Goal: Task Accomplishment & Management: Manage account settings

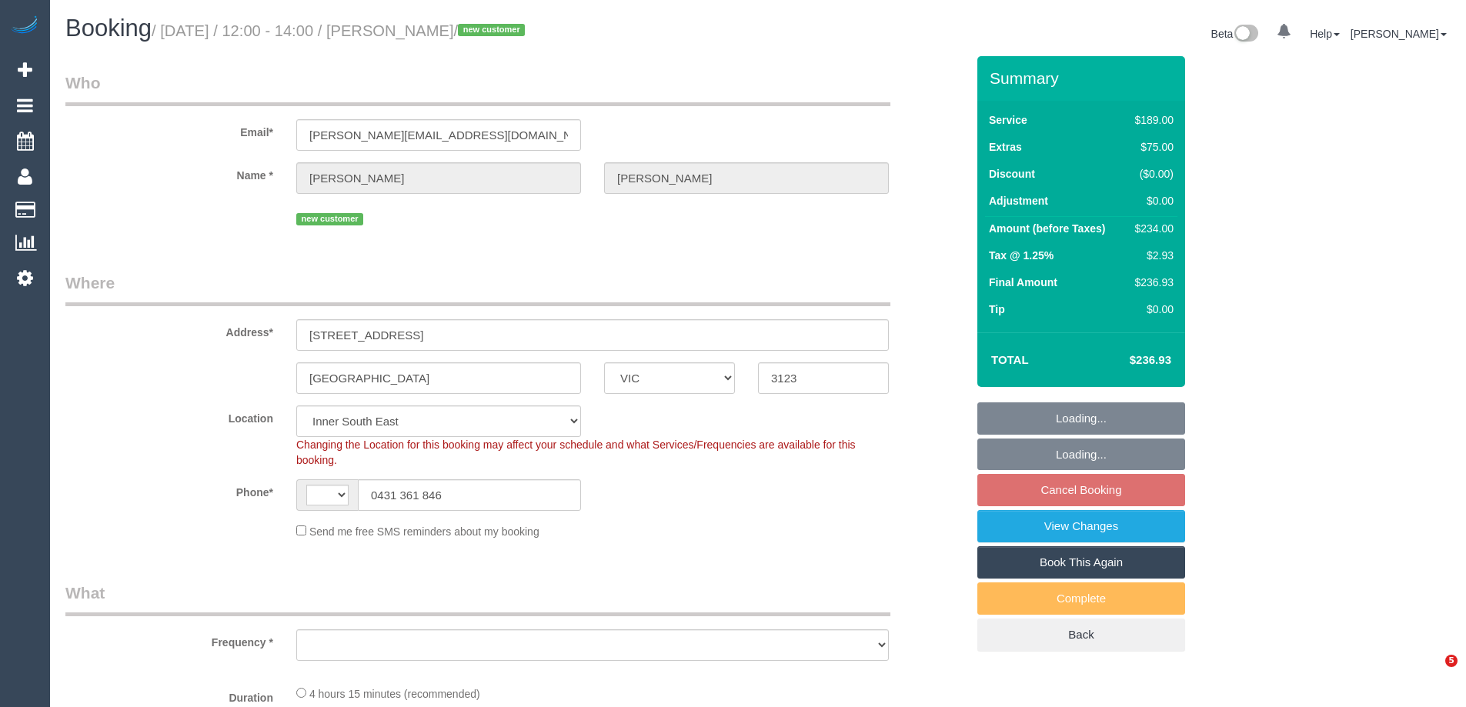
select select "VIC"
select select "string:AU"
select select "object:679"
select select "string:stripe-pm_1SA7Nm2GScqysDRVWBpCBi25"
select select "number:28"
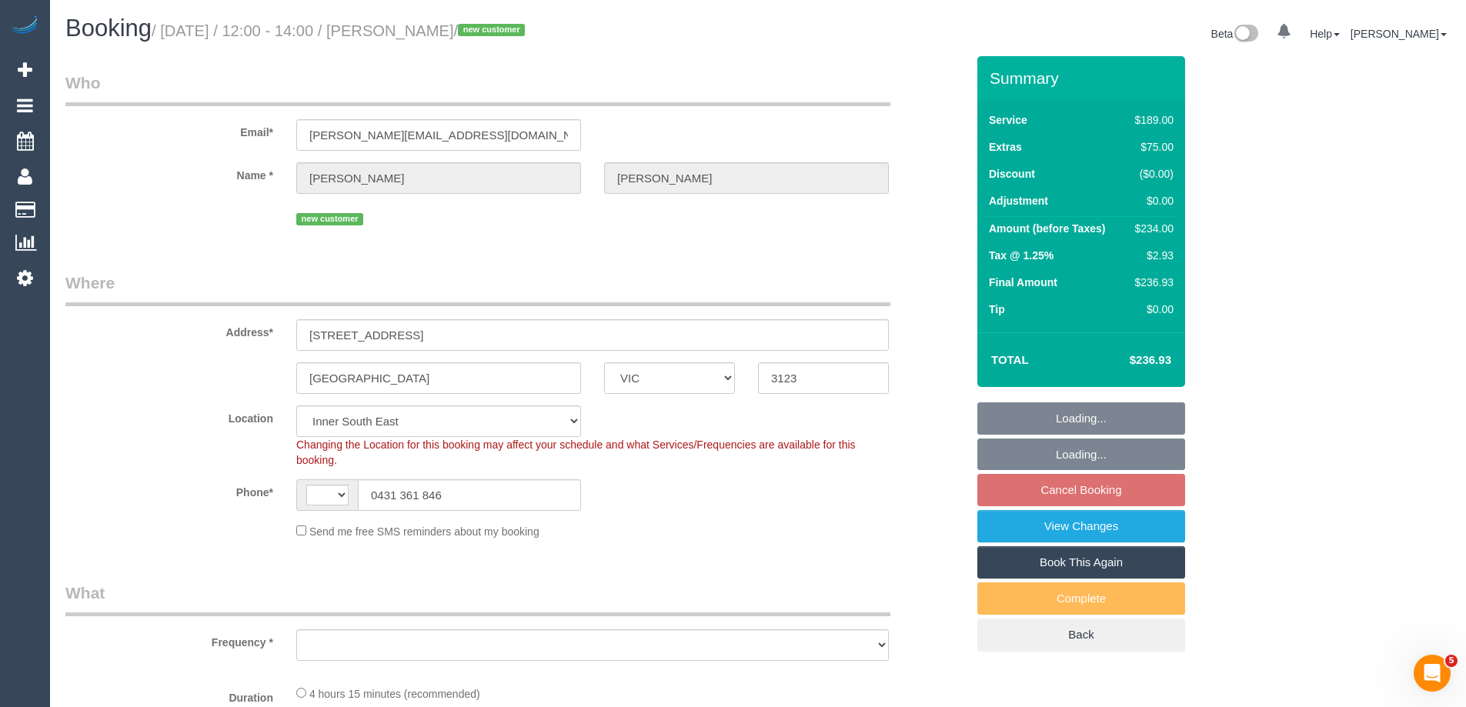
select select "number:14"
select select "number:19"
select select "number:24"
select select "number:12"
select select "spot1"
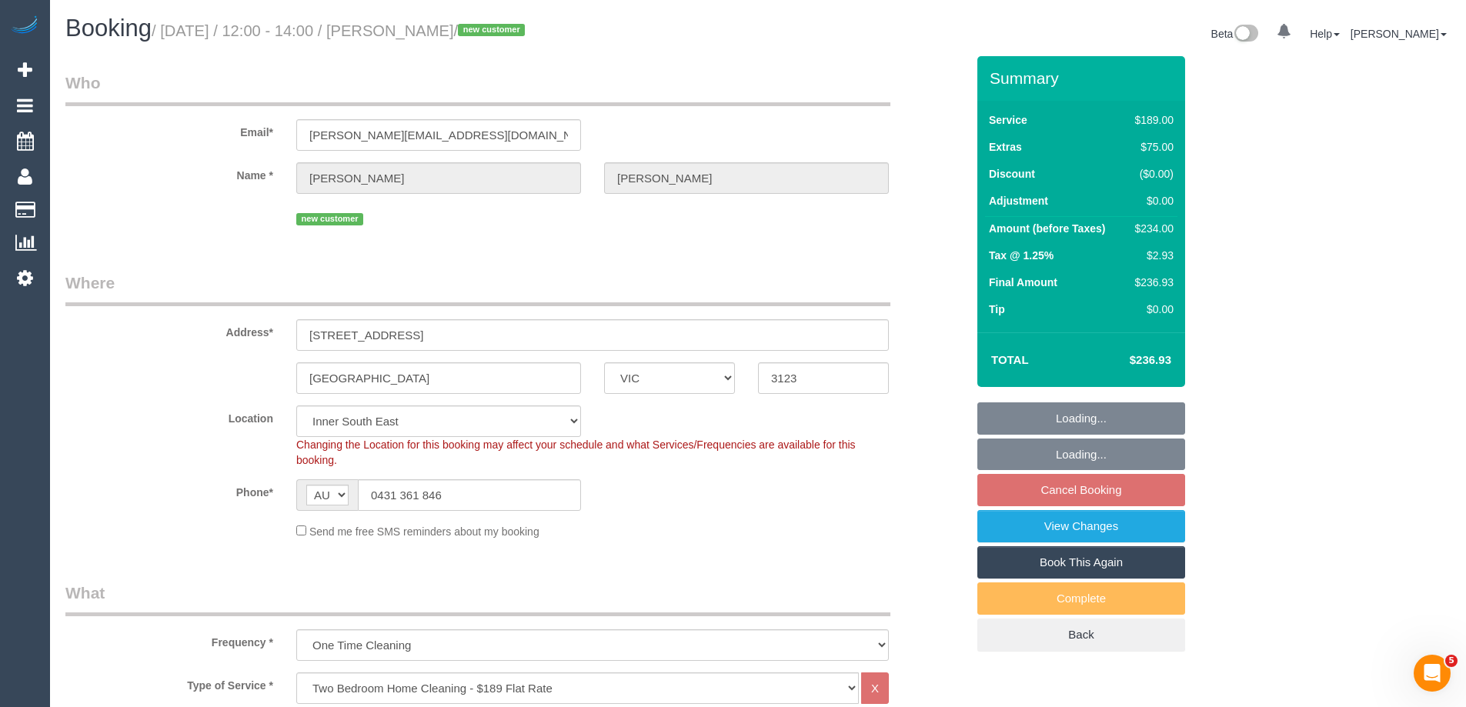
select select "object:1381"
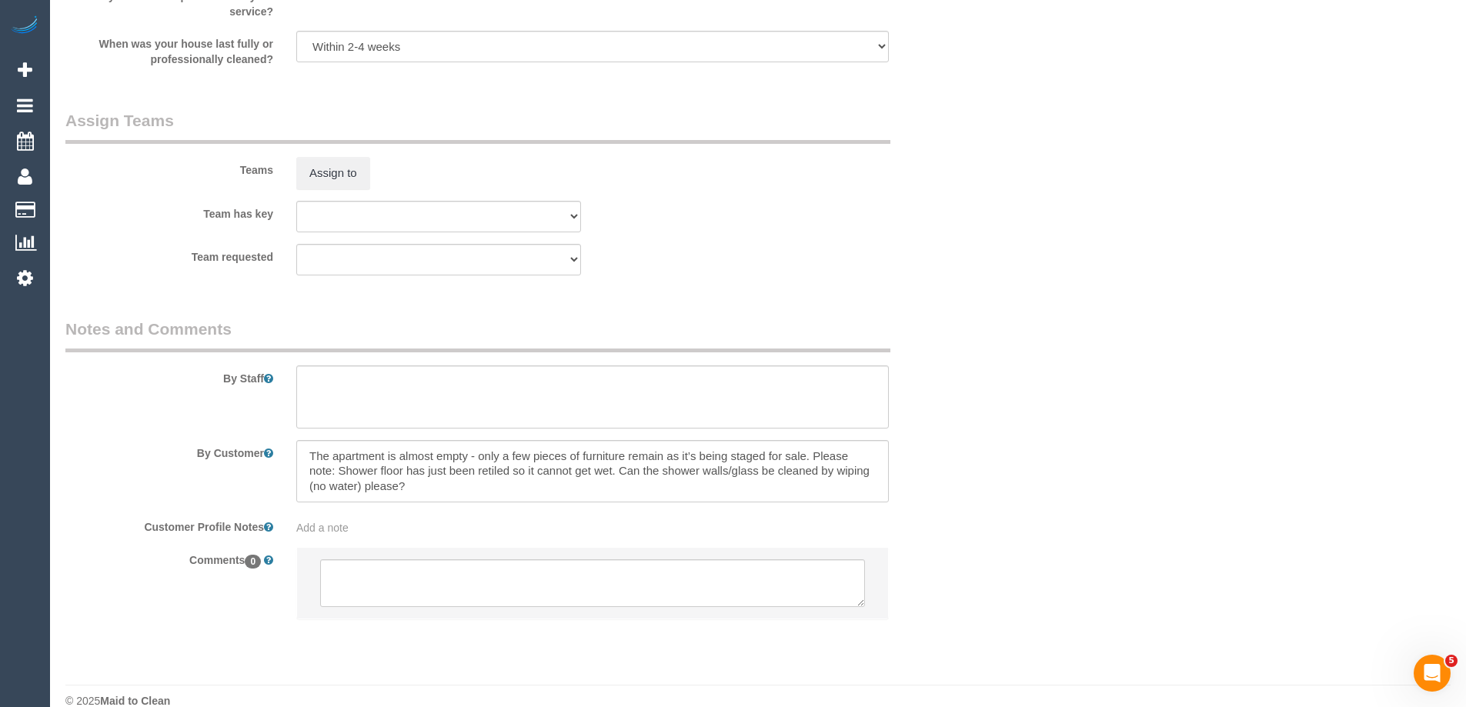
scroll to position [2268, 0]
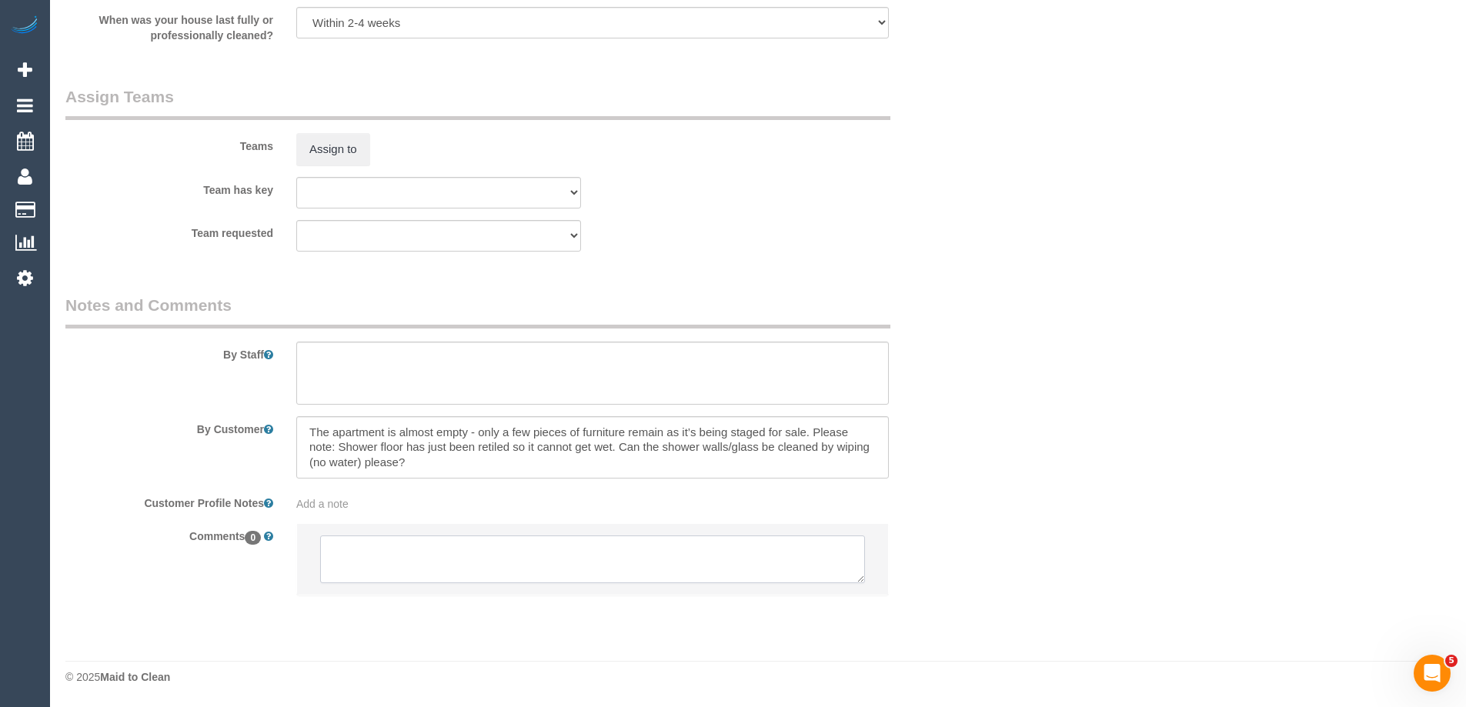
click at [402, 579] on textarea at bounding box center [592, 560] width 545 height 48
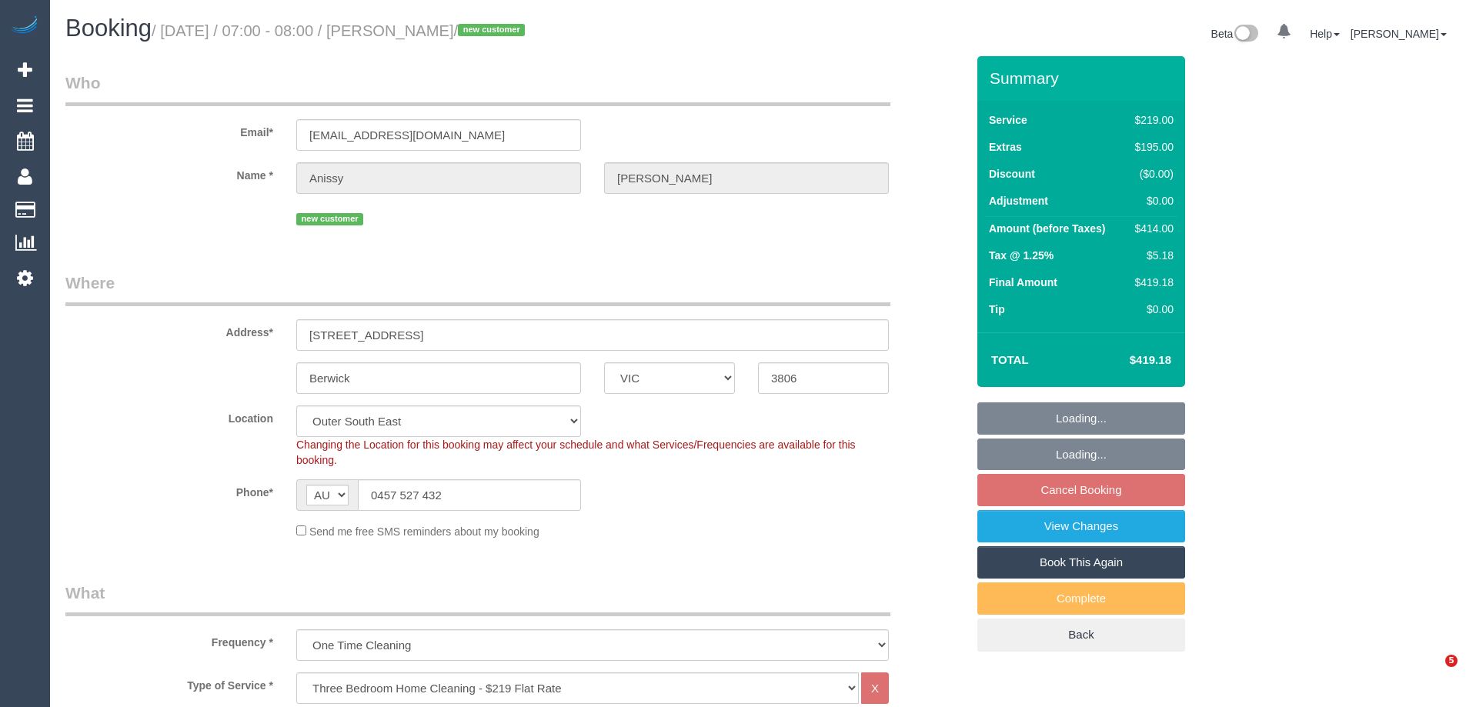
select select "VIC"
select select "number:28"
select select "number:15"
select select "number:18"
select select "number:25"
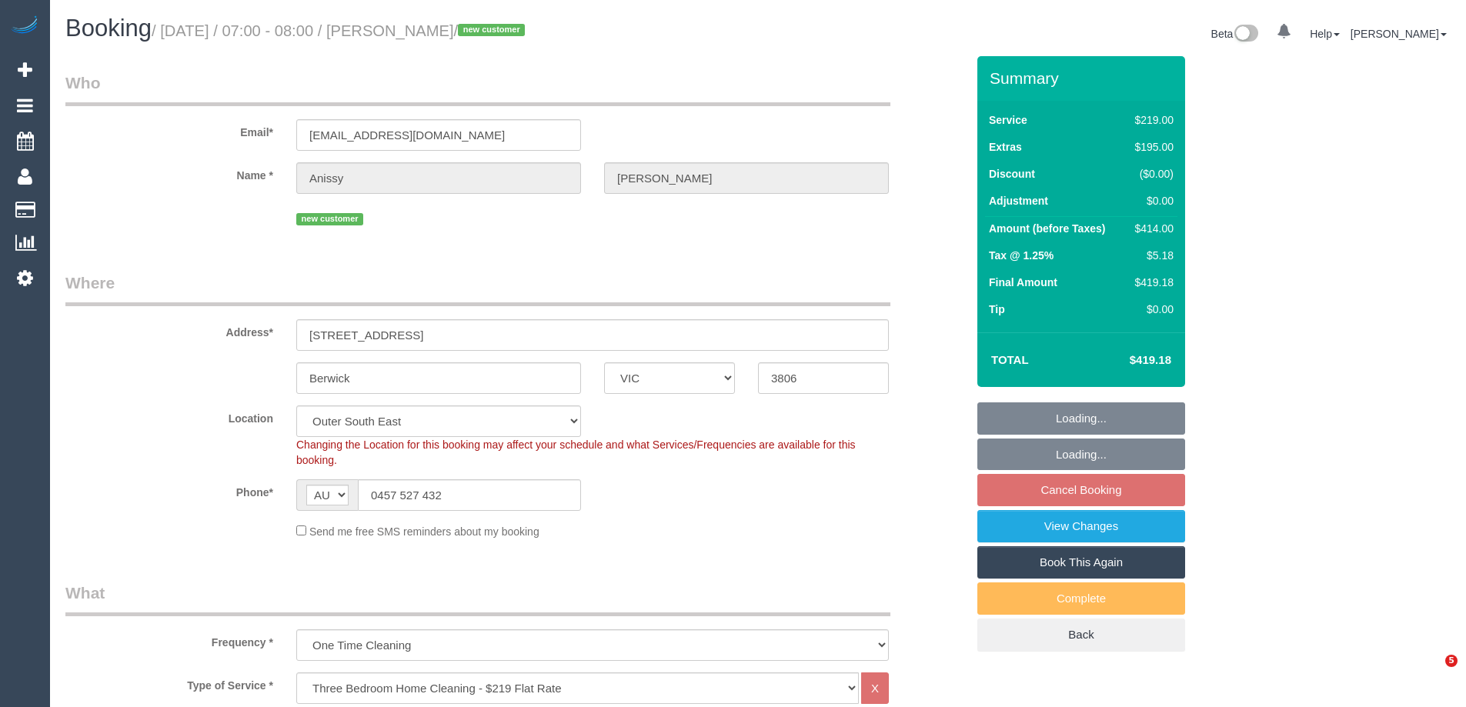
select select "number:33"
select select "number:11"
select select "object:1155"
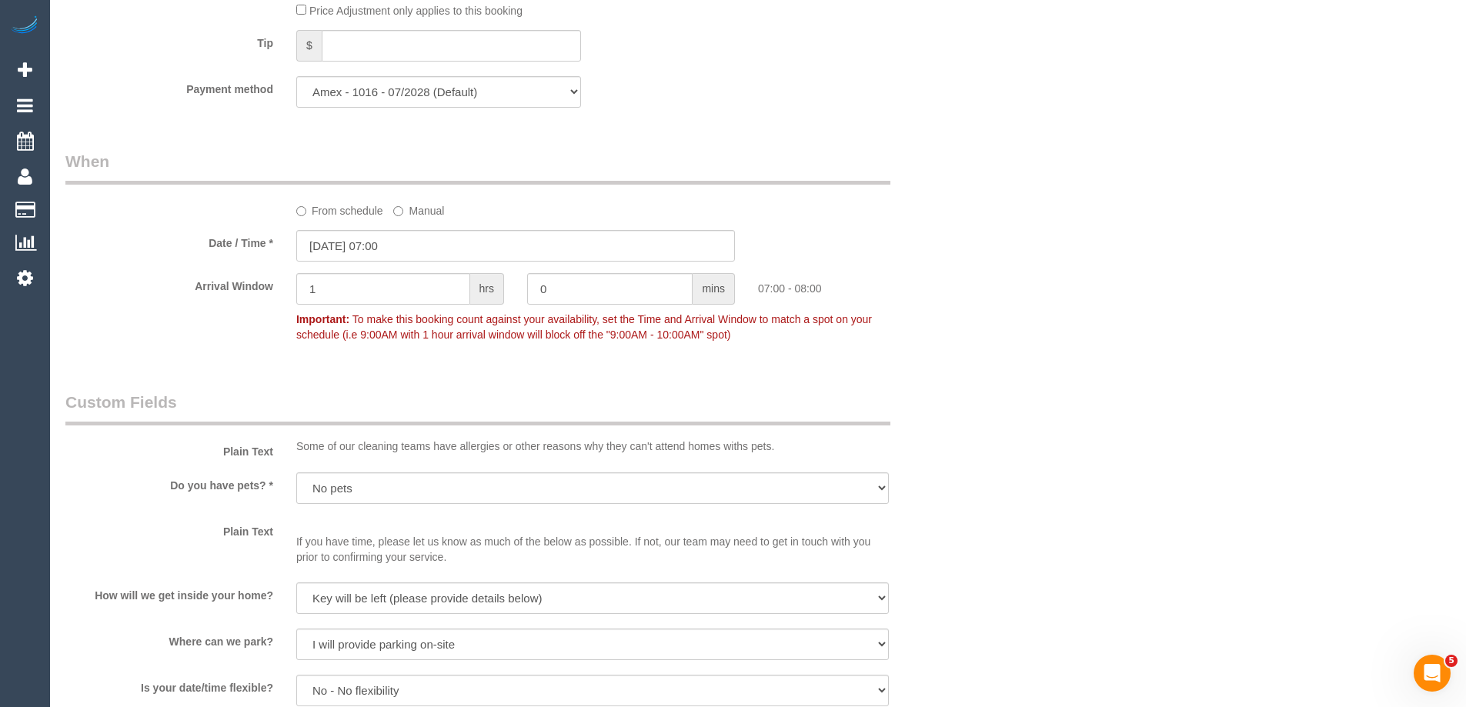
scroll to position [1554, 0]
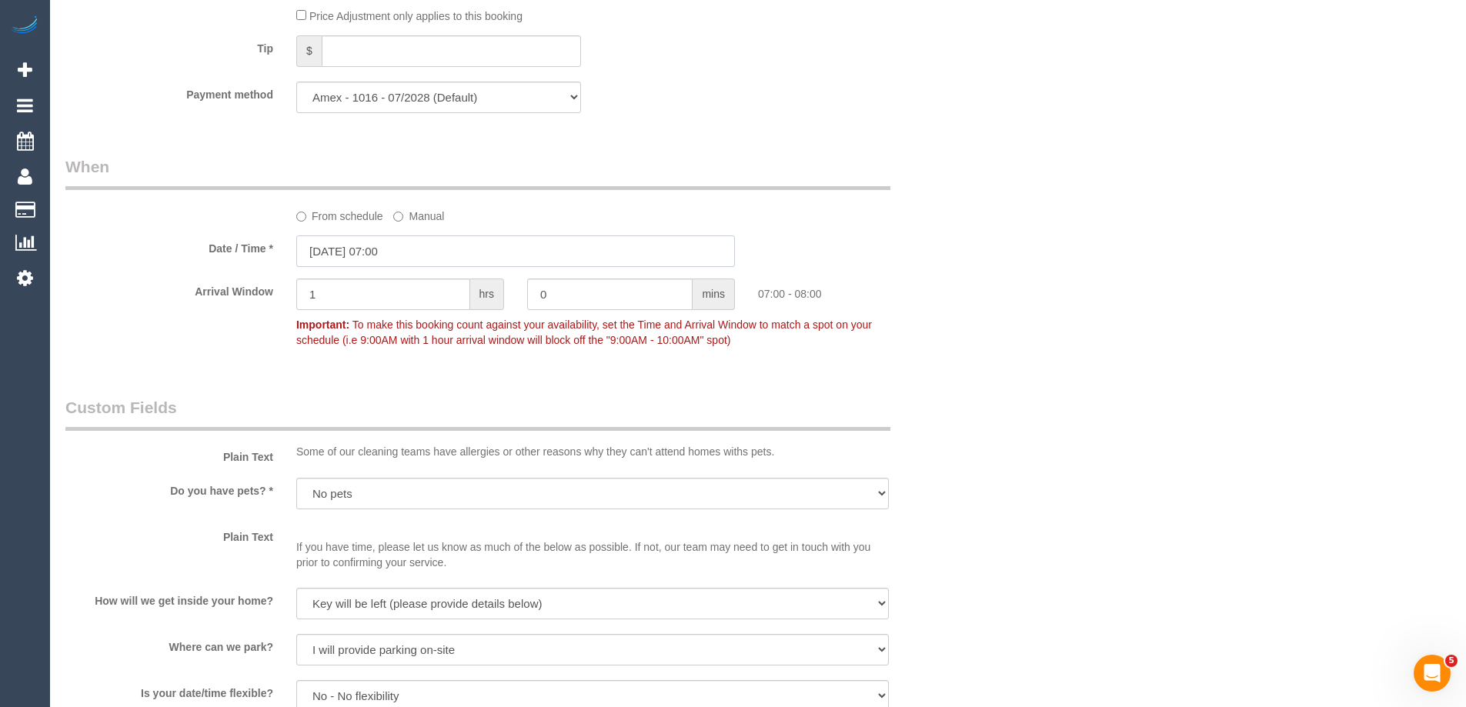
click at [436, 245] on input "[DATE] 07:00" at bounding box center [515, 251] width 439 height 32
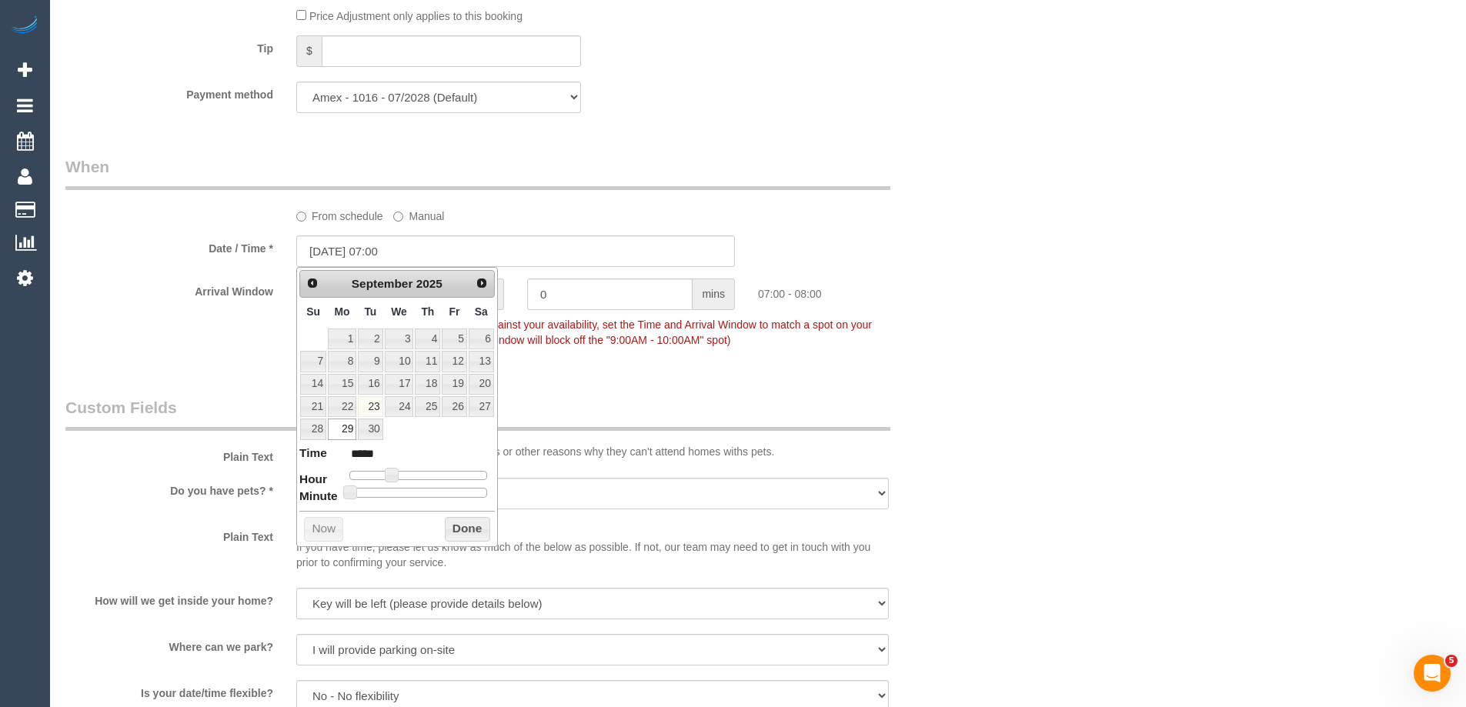
click at [350, 215] on label "From schedule" at bounding box center [339, 213] width 87 height 21
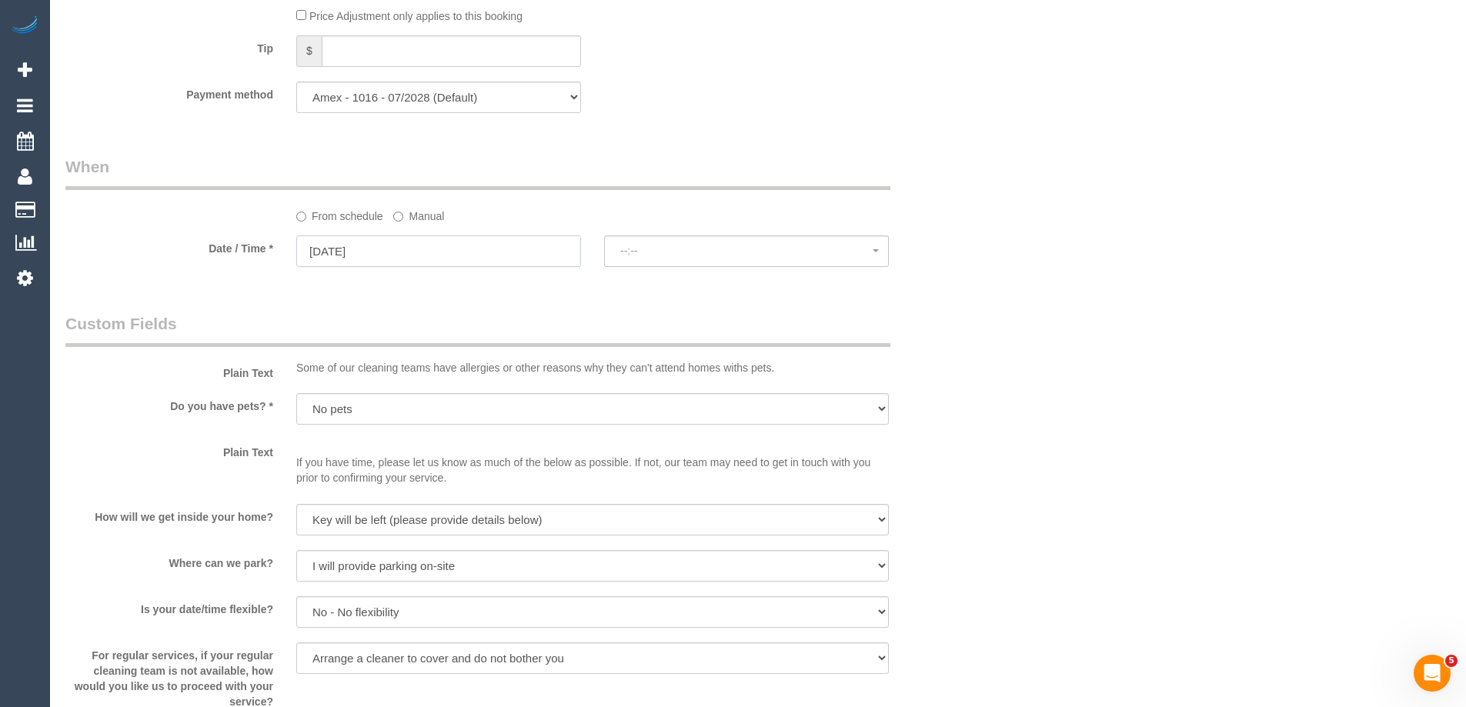
click at [436, 249] on input "[DATE]" at bounding box center [438, 251] width 285 height 32
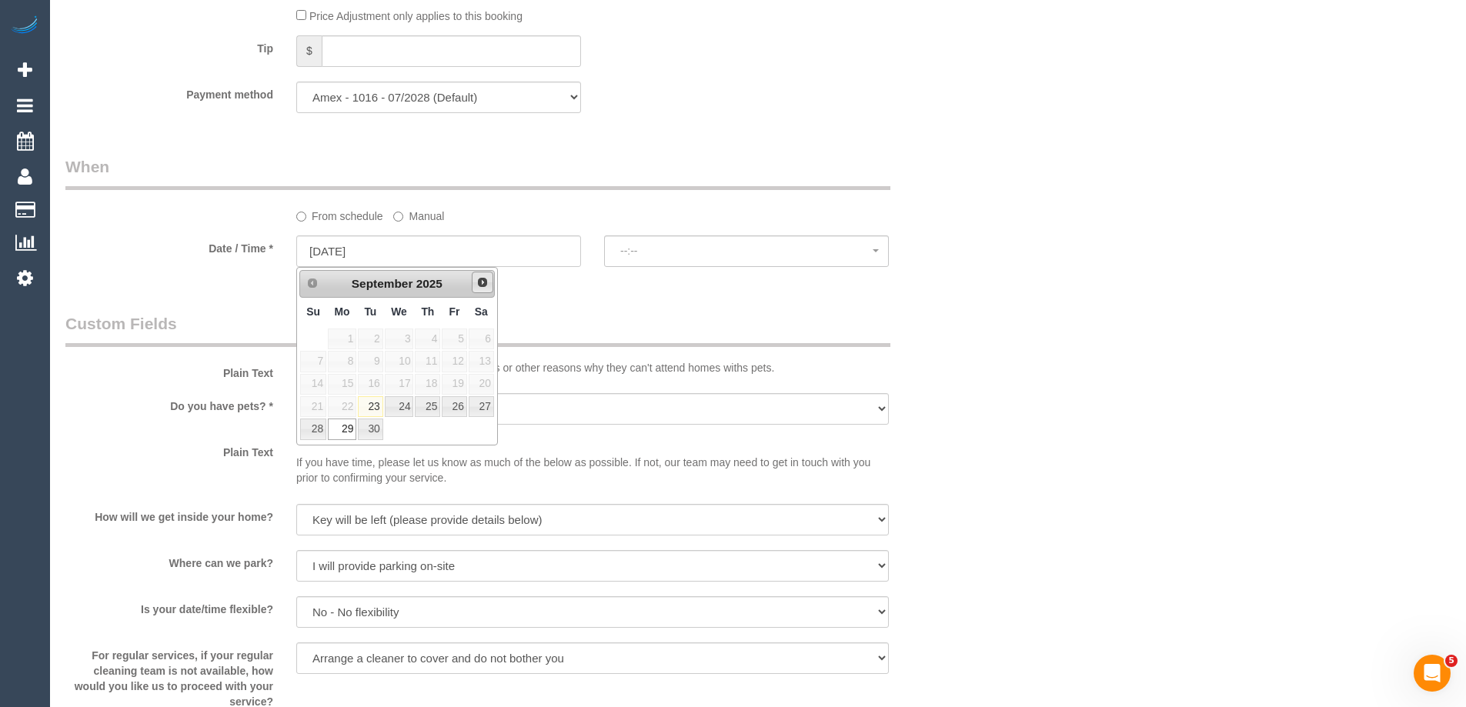
click at [479, 284] on span "Next" at bounding box center [482, 282] width 12 height 12
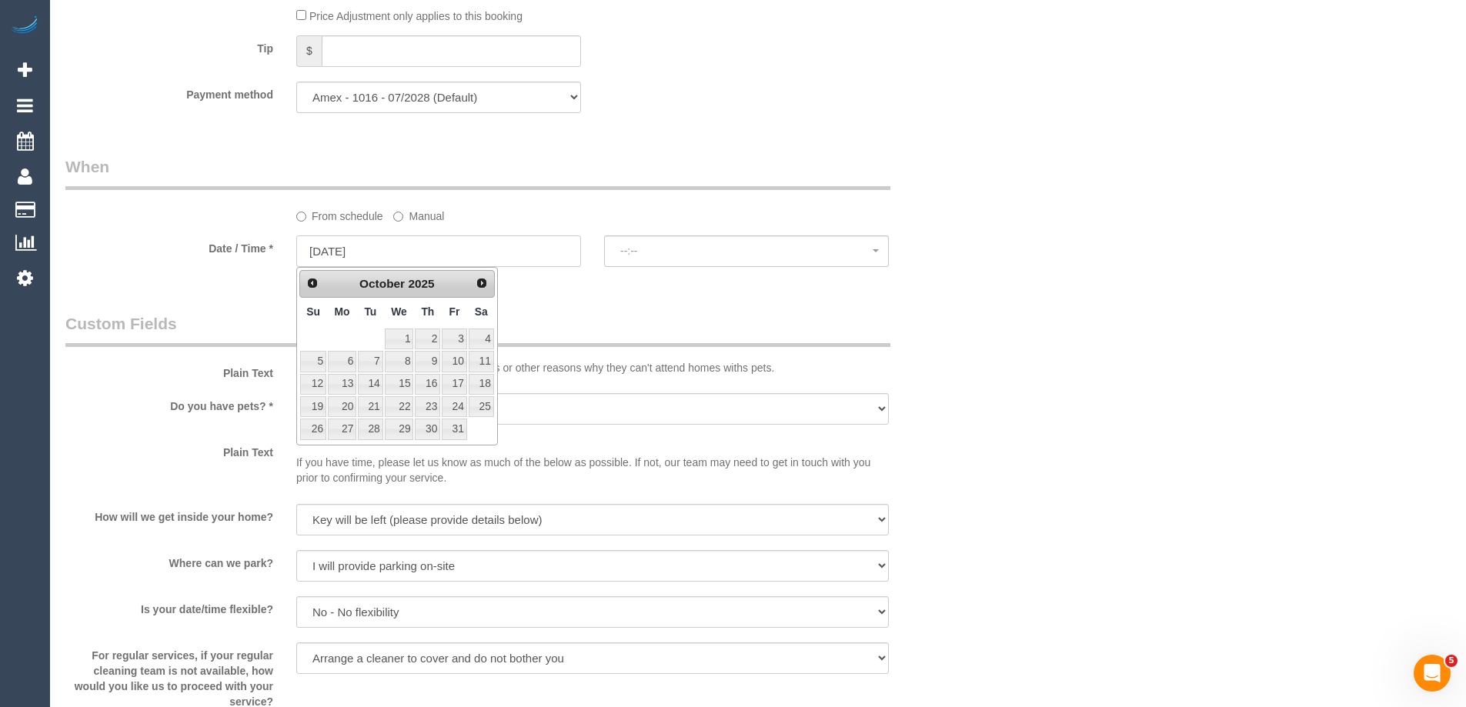
select select "spot21"
click at [339, 364] on link "6" at bounding box center [342, 361] width 28 height 21
type input "[DATE]"
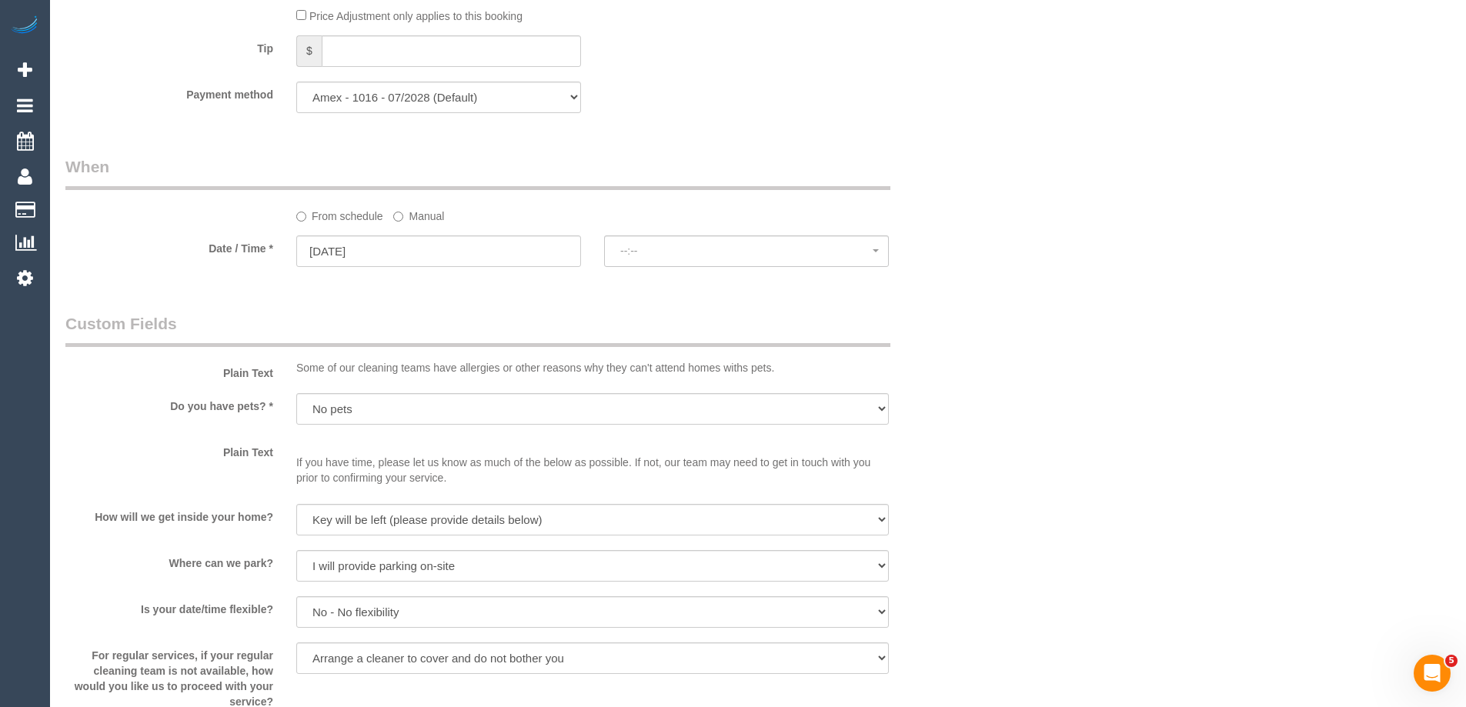
select select "spot41"
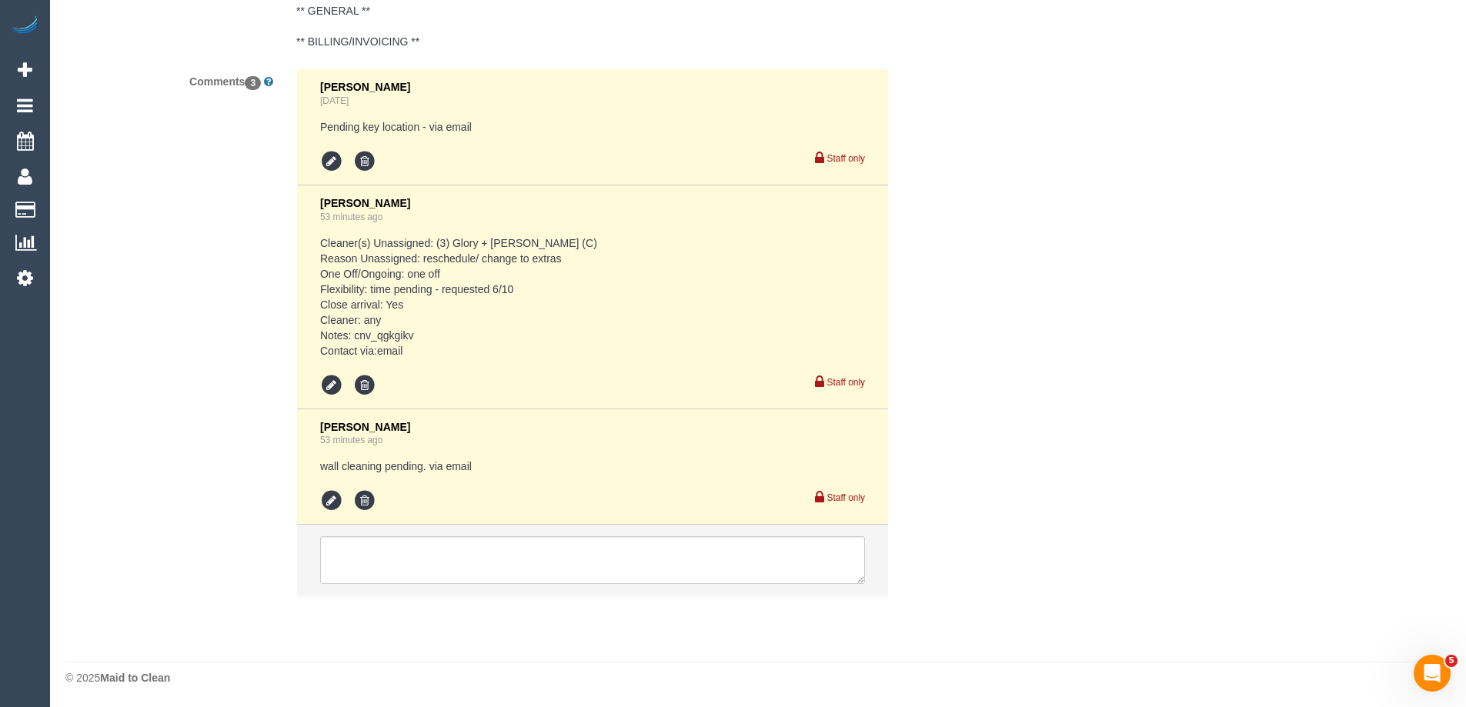
scroll to position [2855, 0]
click at [442, 571] on textarea at bounding box center [592, 560] width 545 height 48
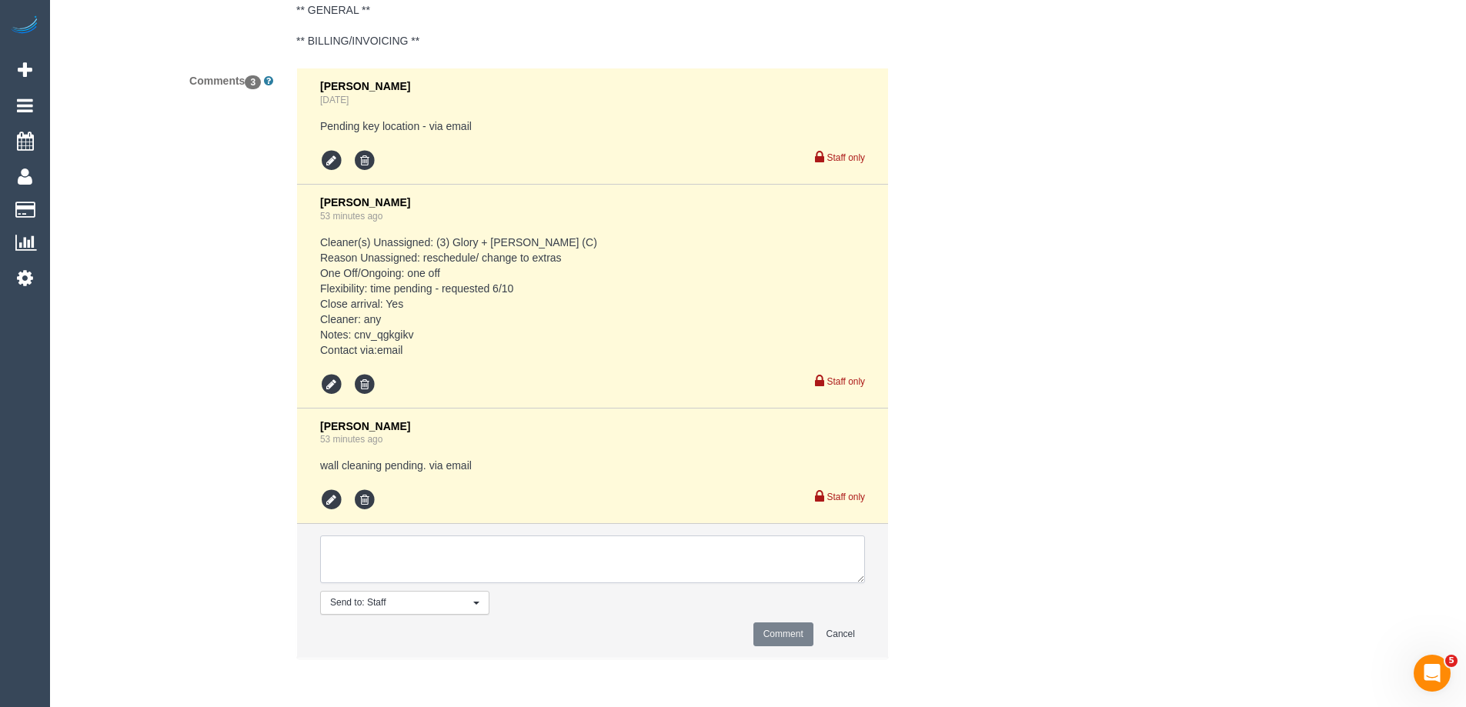
paste textarea "[DATE] mornings per fortnight if we could?"
click at [678, 559] on textarea at bounding box center [592, 560] width 545 height 48
type textarea "[DATE] mornings per fortnight if we could. via email"
click at [781, 629] on button "Comment" at bounding box center [783, 634] width 60 height 24
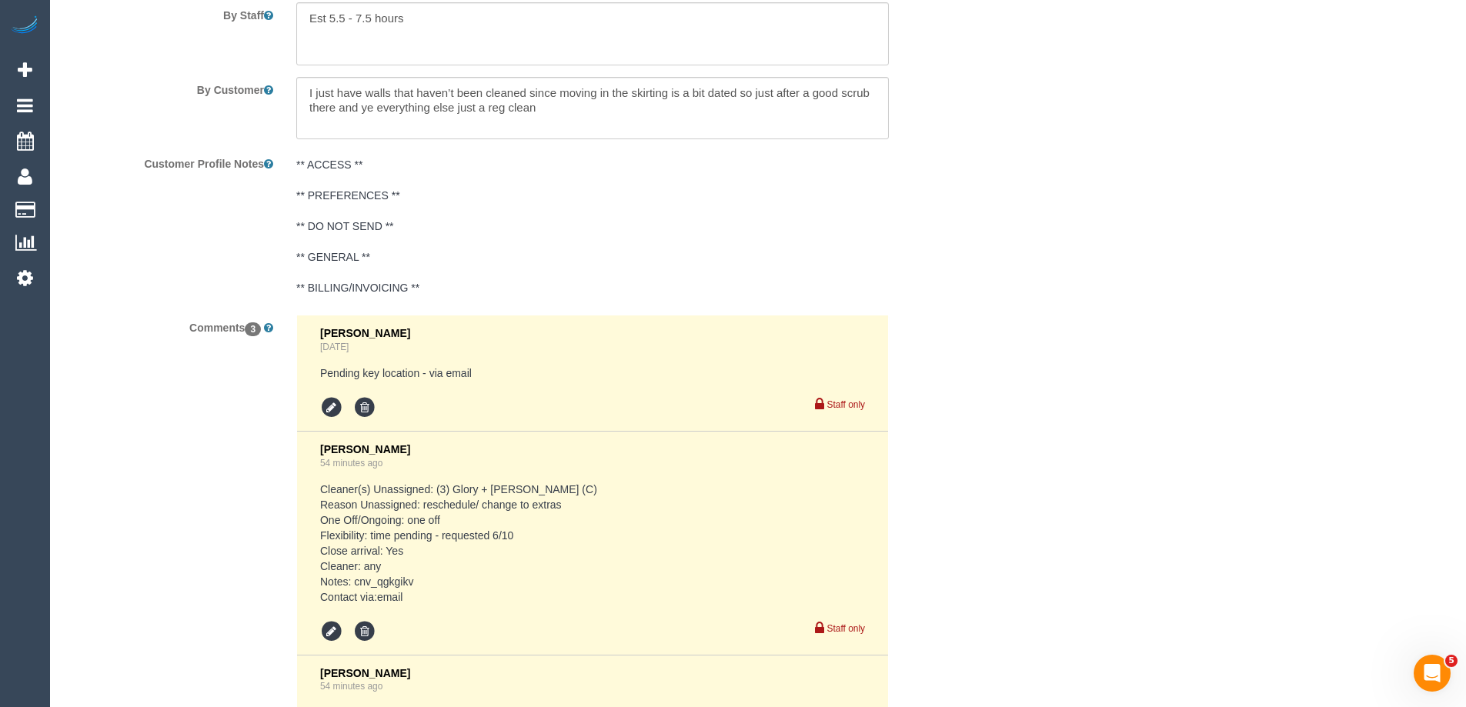
scroll to position [2162, 0]
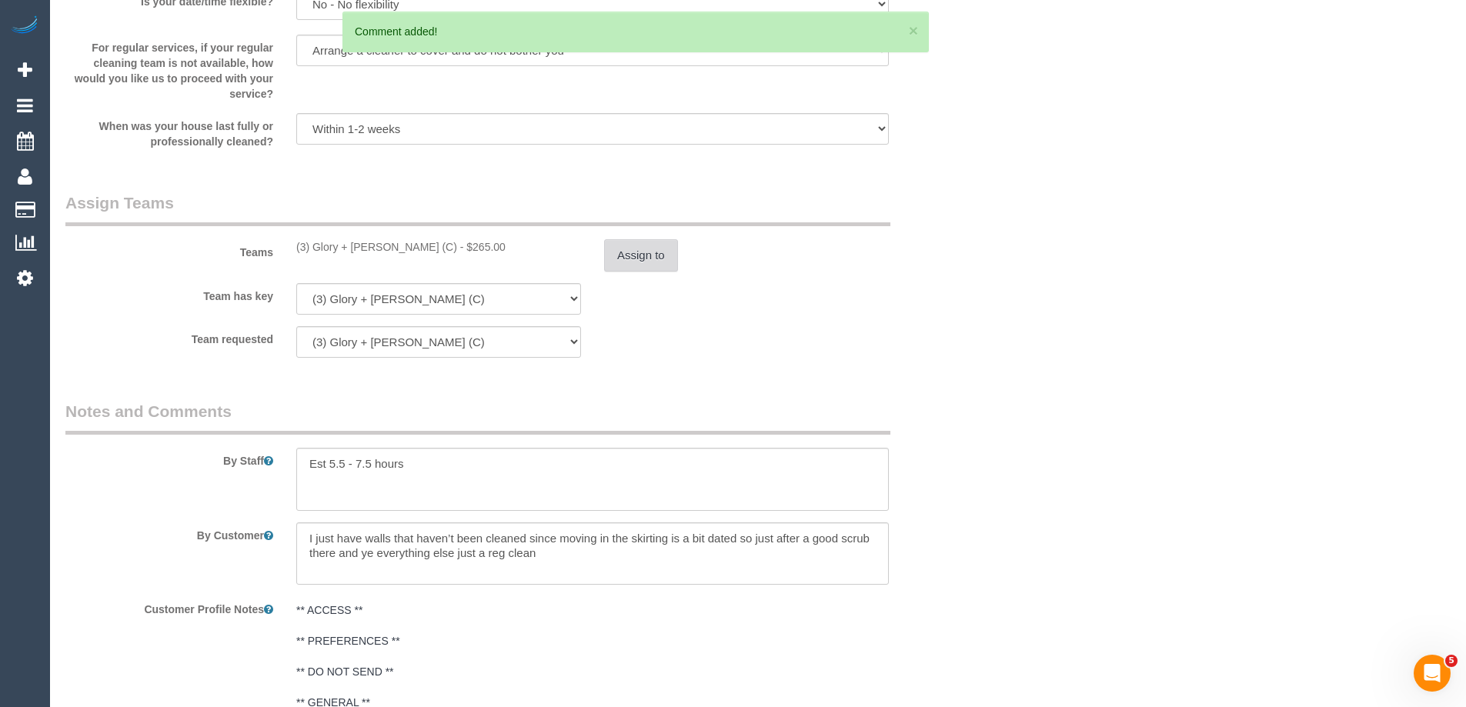
click at [664, 253] on button "Assign to" at bounding box center [641, 255] width 74 height 32
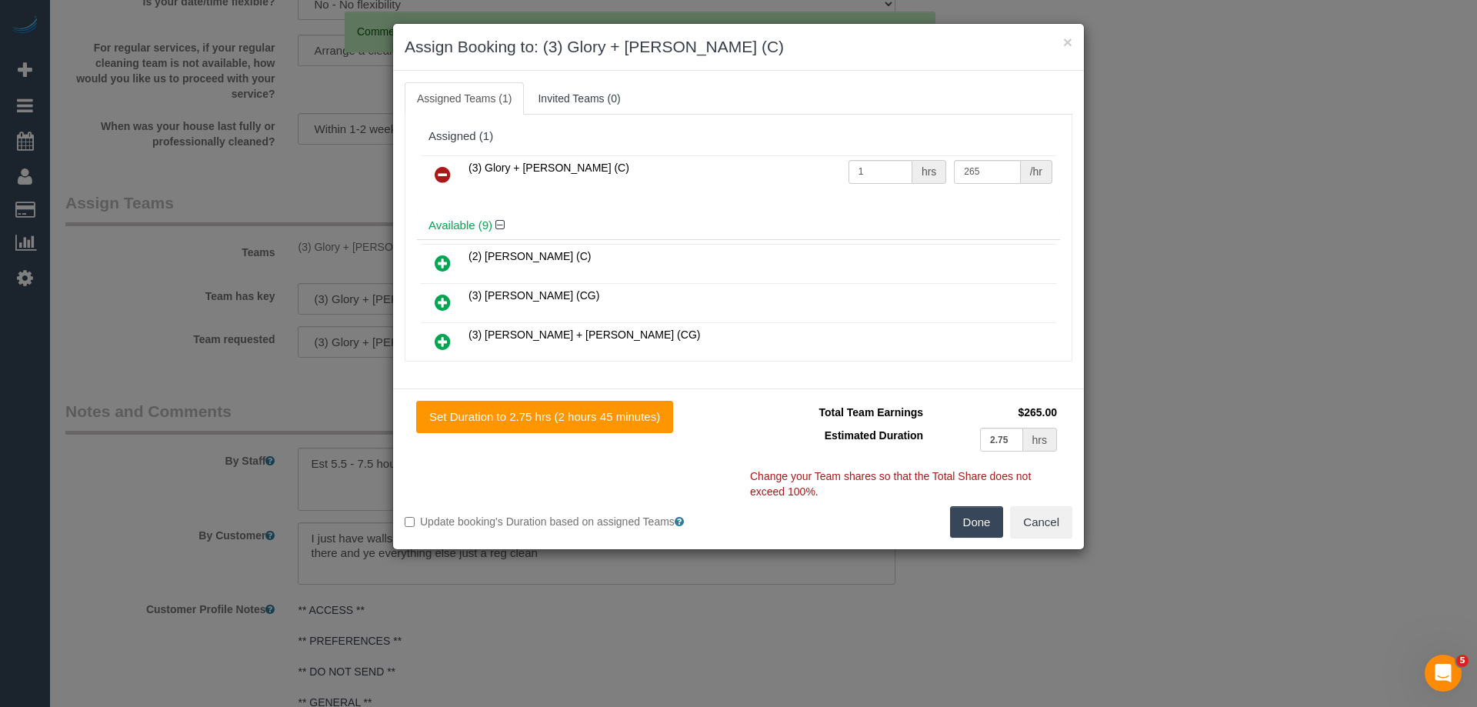
click at [454, 165] on link at bounding box center [443, 175] width 36 height 31
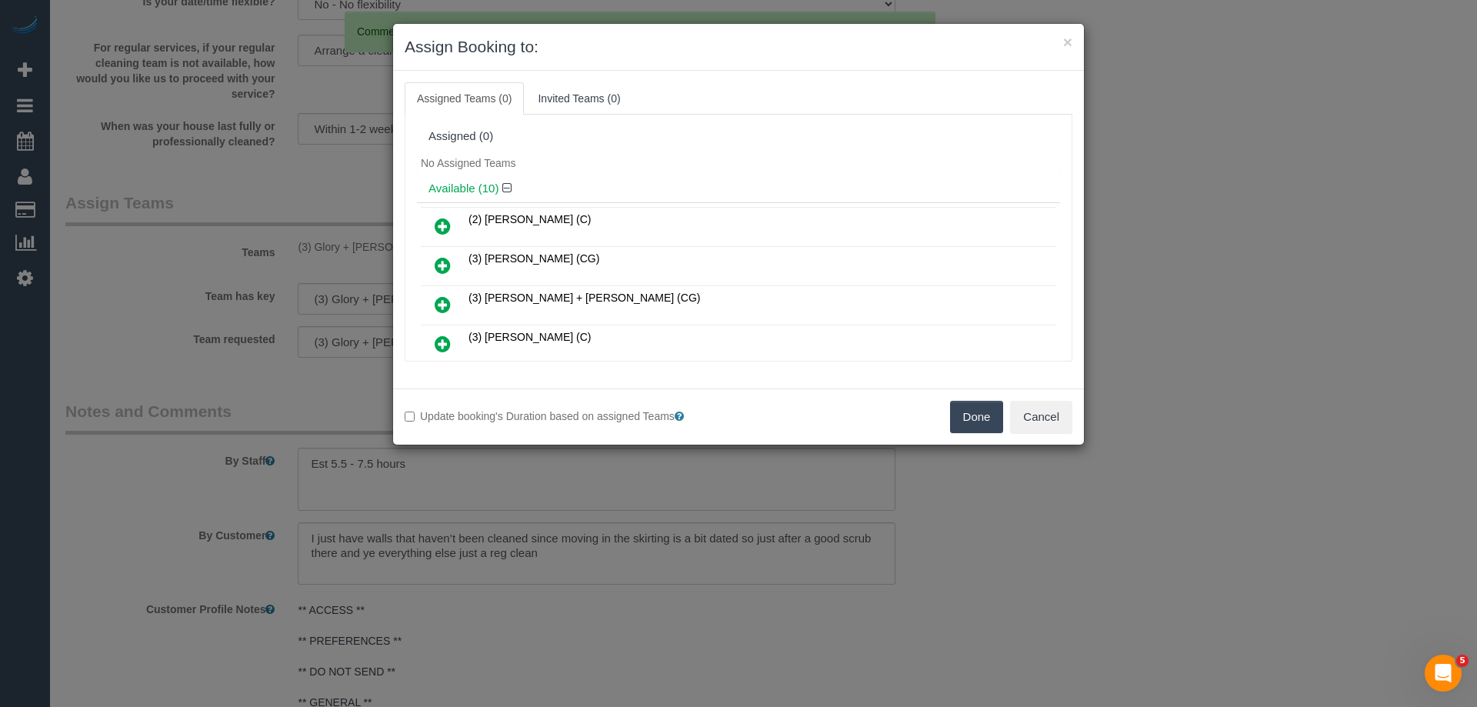
click at [992, 422] on button "Done" at bounding box center [977, 417] width 54 height 32
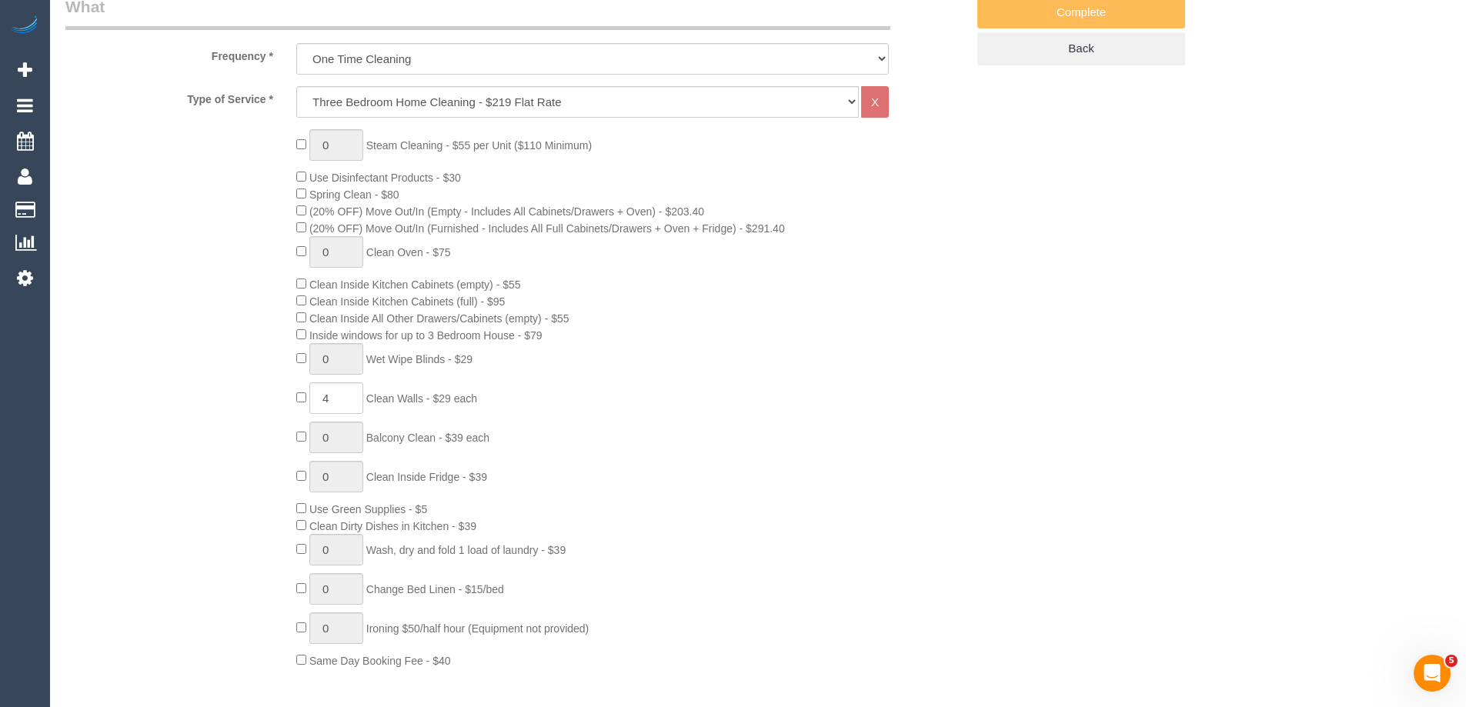
scroll to position [315, 0]
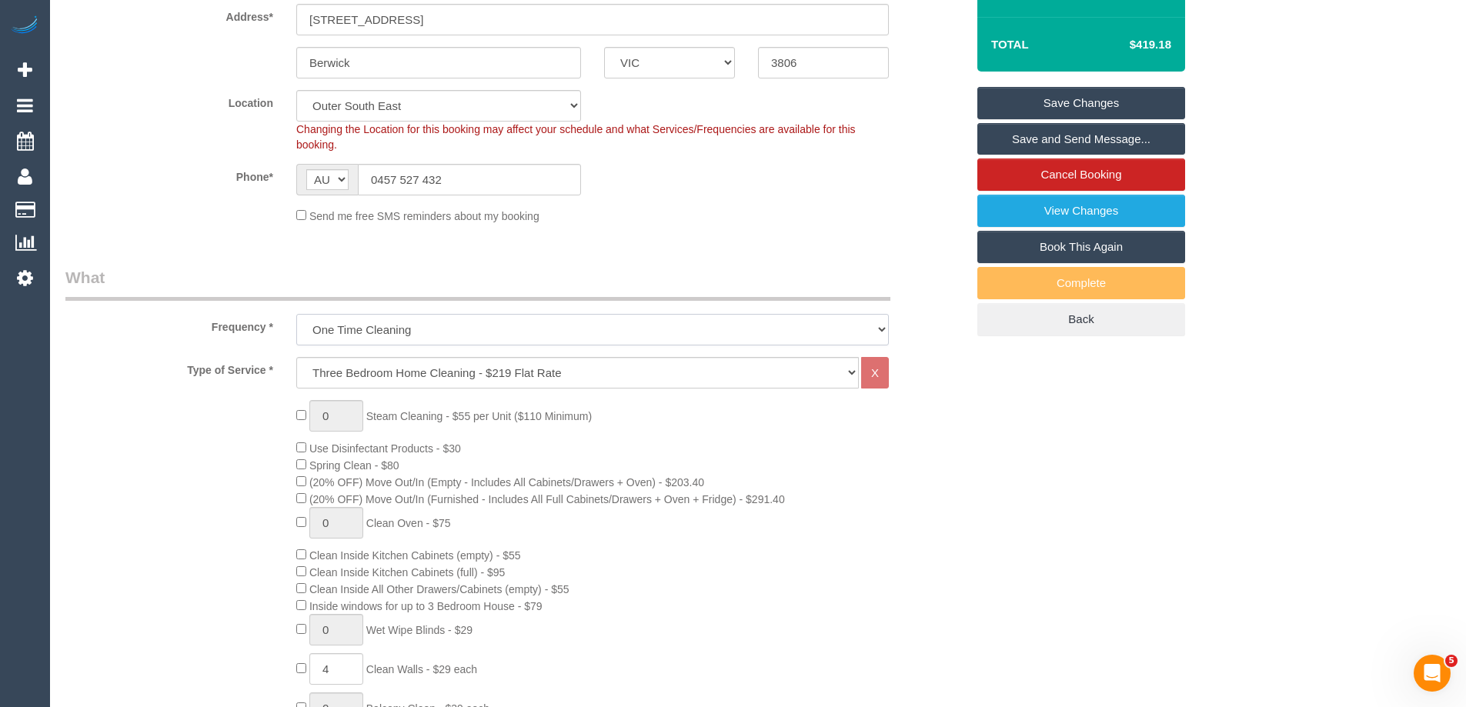
click at [486, 325] on select "One Time Cleaning Weekly - 10% Off - 10.00% (0% for the First Booking) Fortnigh…" at bounding box center [592, 330] width 592 height 32
select select "object:1157"
click at [296, 314] on select "One Time Cleaning Weekly - 10% Off - 10.00% (0% for the First Booking) Fortnigh…" at bounding box center [592, 330] width 592 height 32
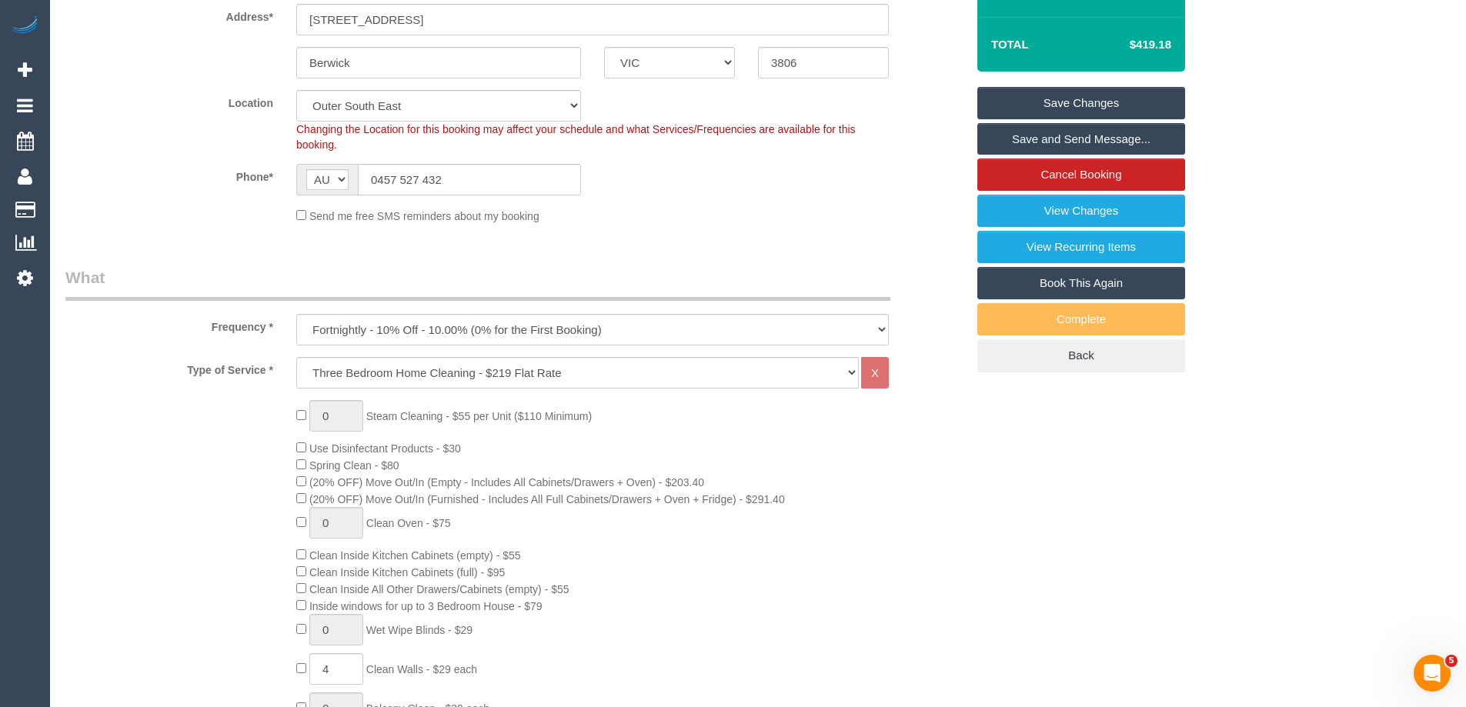
click at [814, 461] on div "0 Steam Cleaning - $55 per Unit ($110 Minimum) Use Disinfectant Products - $30 …" at bounding box center [631, 669] width 692 height 539
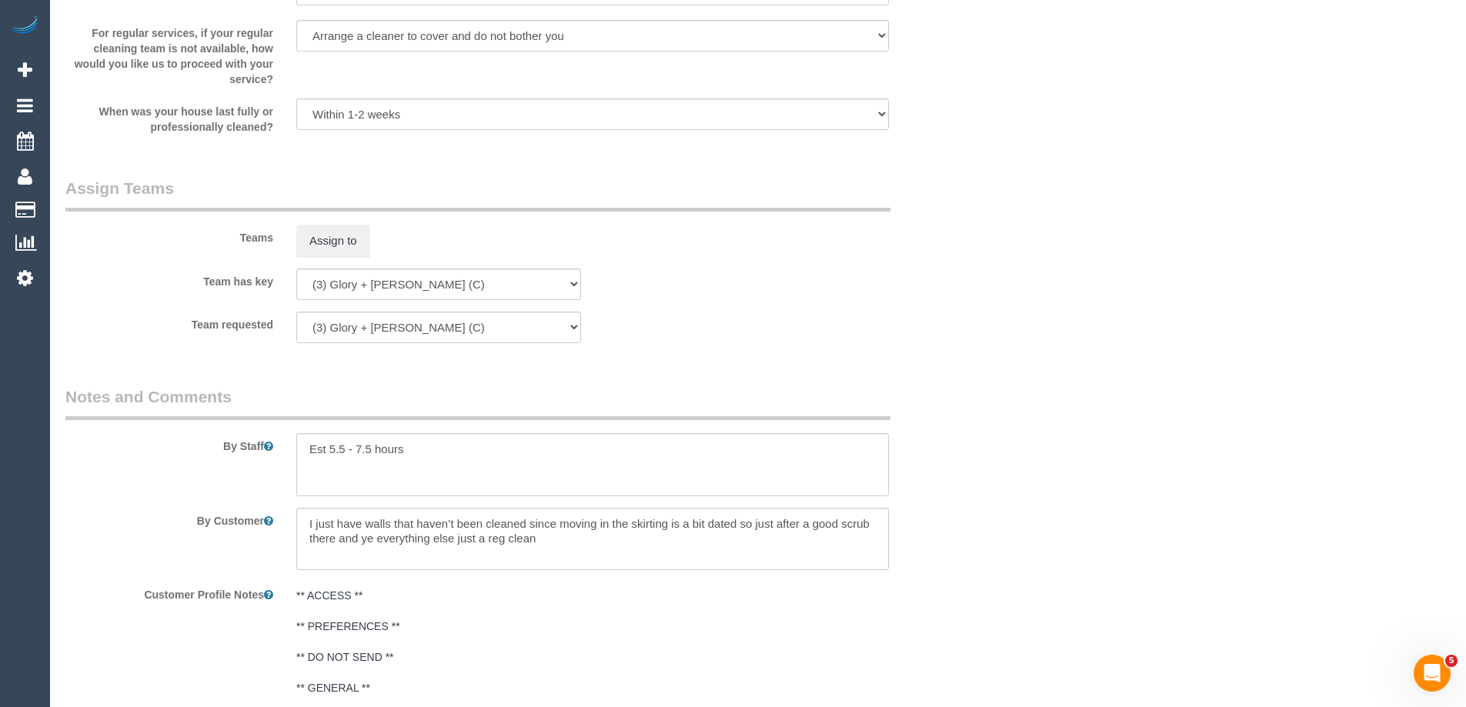
scroll to position [2316, 0]
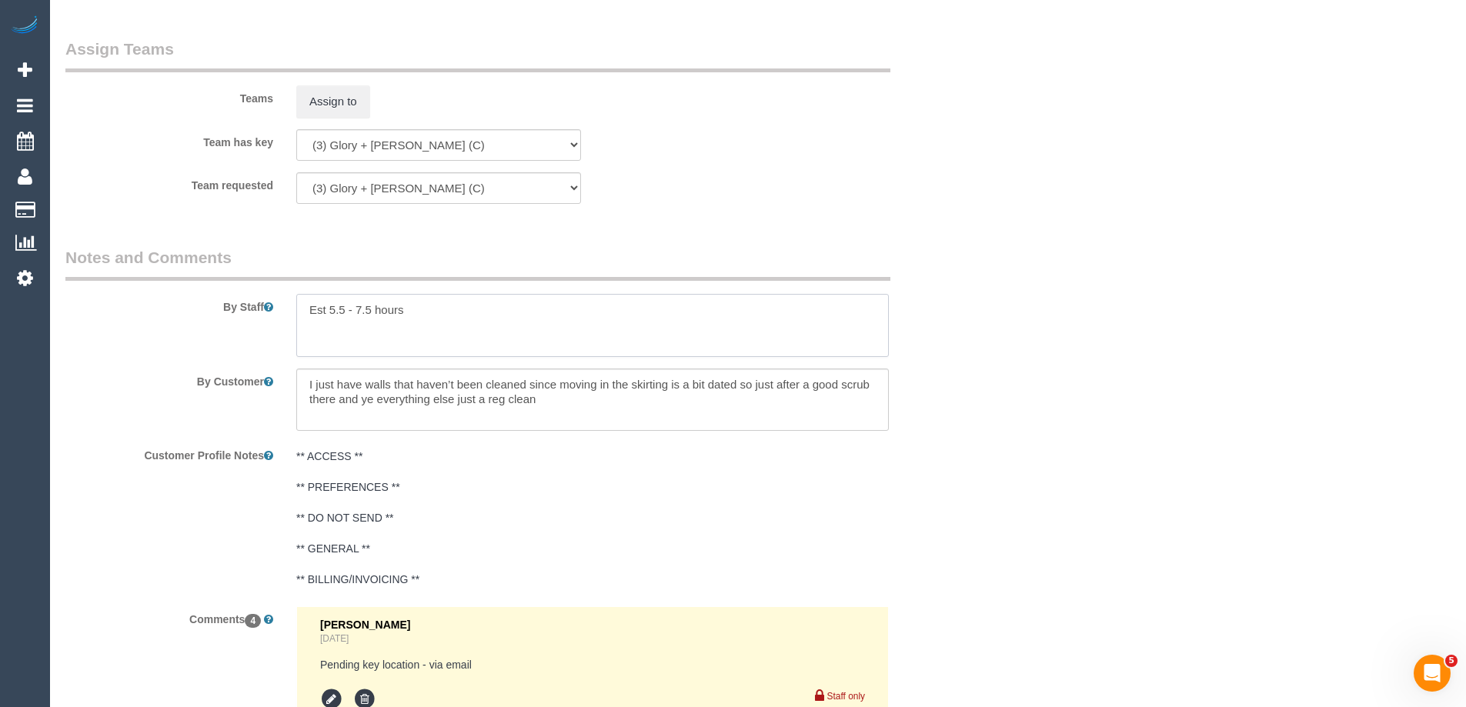
click at [496, 305] on textarea at bounding box center [592, 325] width 592 height 63
paste textarea "For the Walls I’ll like to do two rooms 4corners 1 living room 1 dining room"
click at [371, 318] on textarea at bounding box center [592, 325] width 592 height 63
click at [368, 315] on textarea at bounding box center [592, 325] width 592 height 63
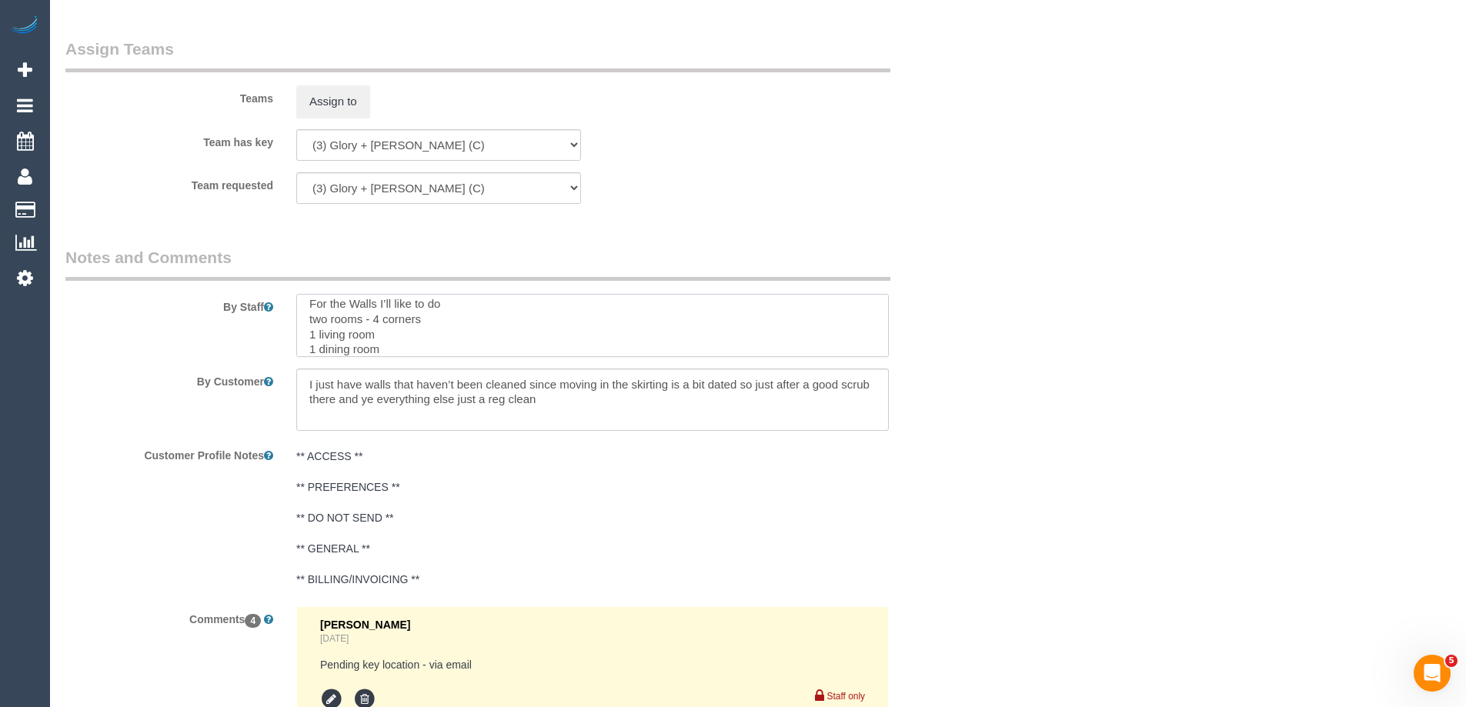
type textarea "Est 5.5 - 7.5 hours For the Walls I’ll like to do two rooms - 4 corners 1 livin…"
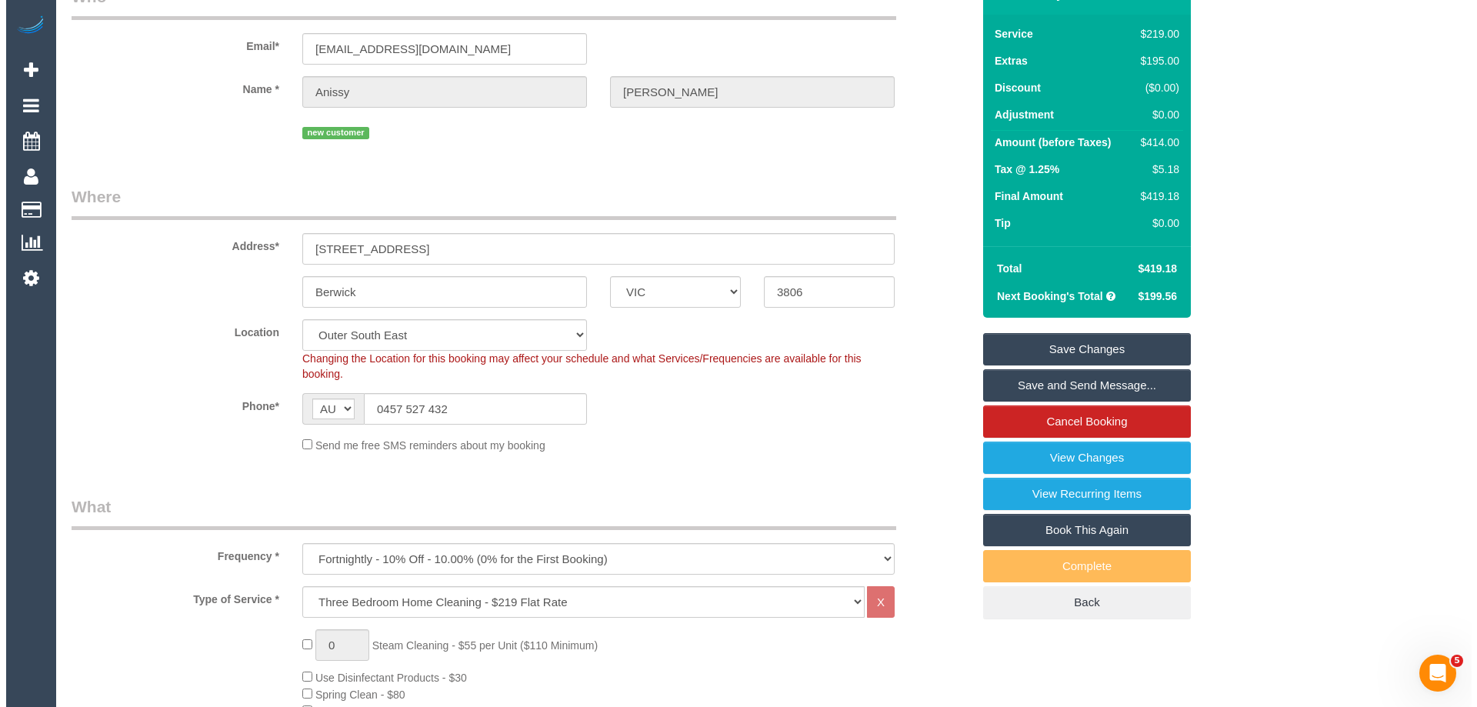
scroll to position [0, 0]
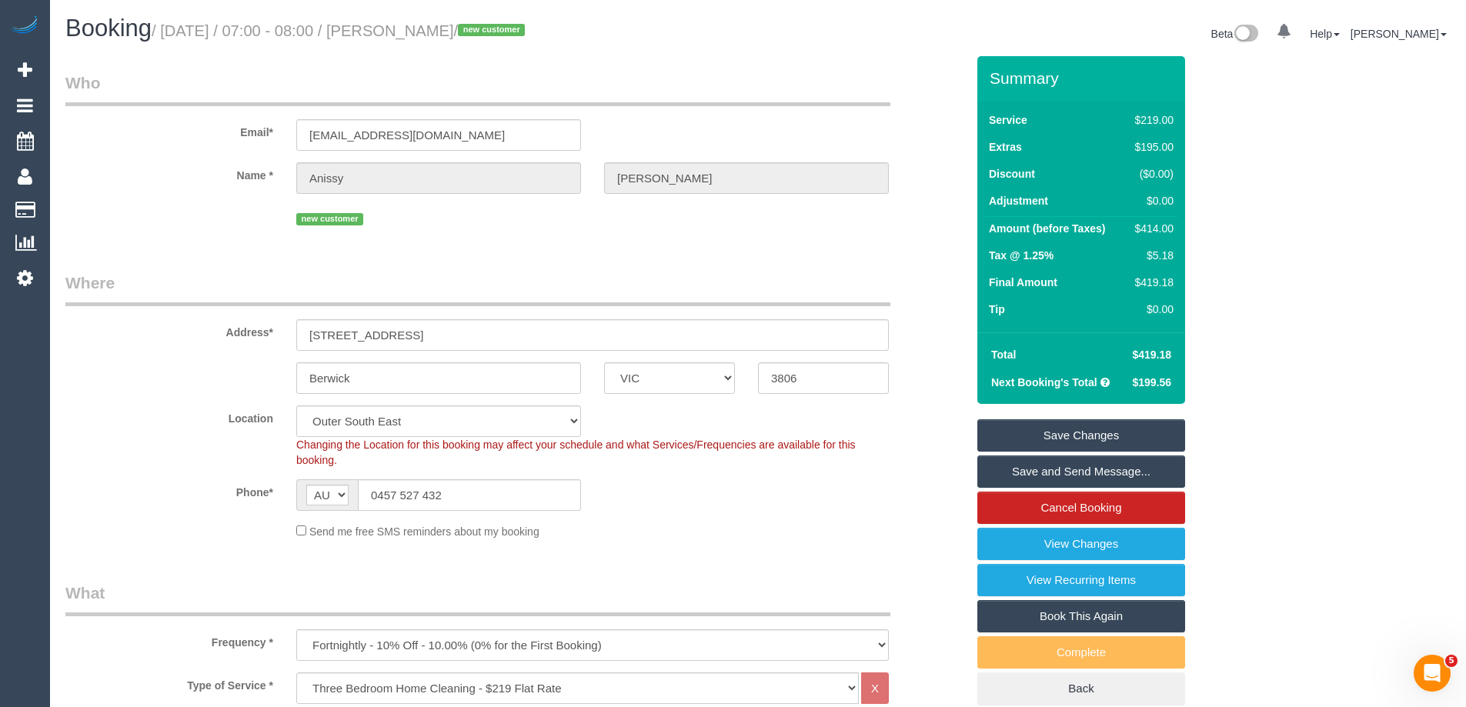
click at [1122, 436] on link "Save Changes" at bounding box center [1081, 435] width 208 height 32
